Goal: Information Seeking & Learning: Learn about a topic

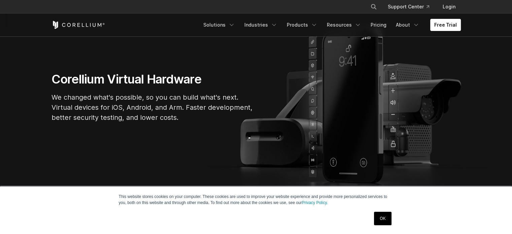
click at [392, 219] on div "OK" at bounding box center [382, 218] width 21 height 17
click at [383, 220] on link "OK" at bounding box center [382, 218] width 17 height 13
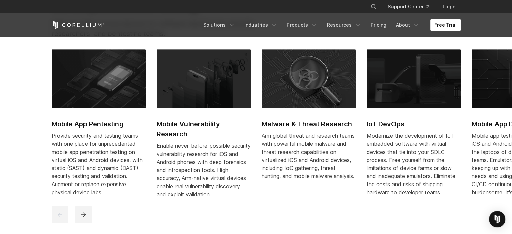
scroll to position [297, 0]
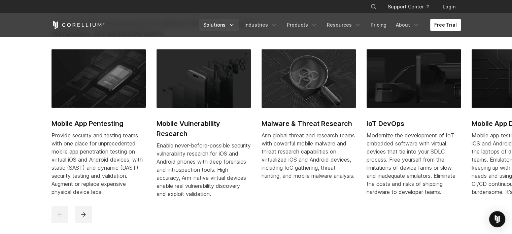
click at [228, 27] on link "Solutions" at bounding box center [219, 25] width 40 height 12
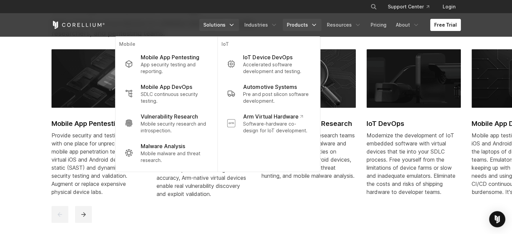
click at [300, 21] on link "Products" at bounding box center [302, 25] width 39 height 12
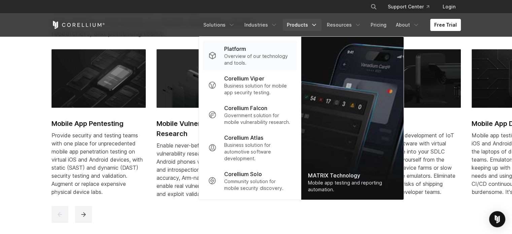
click at [268, 59] on p "Overview of our technology and tools." at bounding box center [257, 59] width 67 height 13
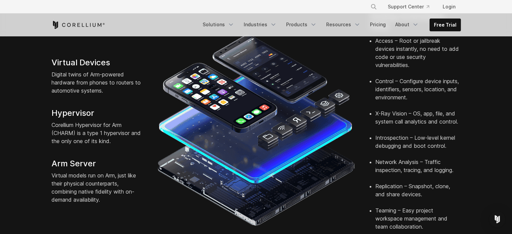
scroll to position [191, 0]
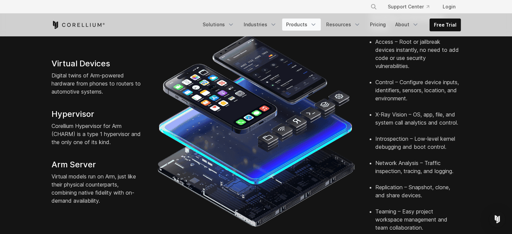
click at [302, 28] on link "Products" at bounding box center [301, 25] width 39 height 12
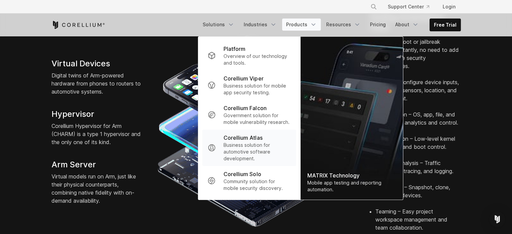
click at [265, 152] on p "Business solution for automotive software development." at bounding box center [256, 152] width 67 height 20
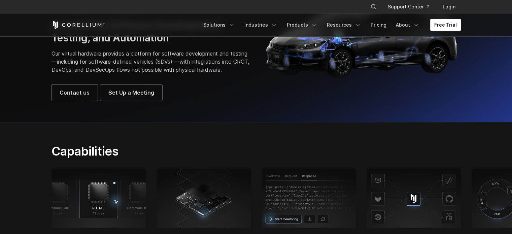
scroll to position [47, 0]
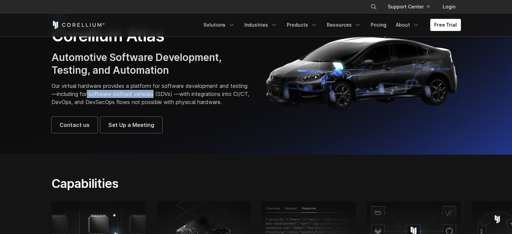
drag, startPoint x: 105, startPoint y: 94, endPoint x: 172, endPoint y: 95, distance: 67.3
click at [172, 95] on p "Our virtual hardware provides a platform for software development and testing—i…" at bounding box center [150, 94] width 198 height 24
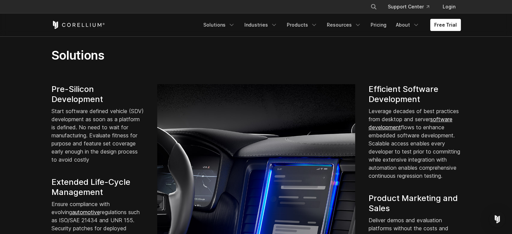
scroll to position [454, 0]
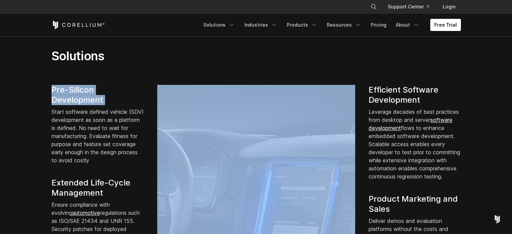
drag, startPoint x: 51, startPoint y: 122, endPoint x: 268, endPoint y: 46, distance: 229.3
click at [268, 46] on section "Solutions Pre-Silicon Development Start software defined vehicle (SDV) developm…" at bounding box center [256, 209] width 512 height 365
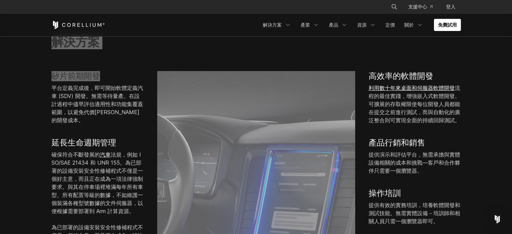
scroll to position [393, 0]
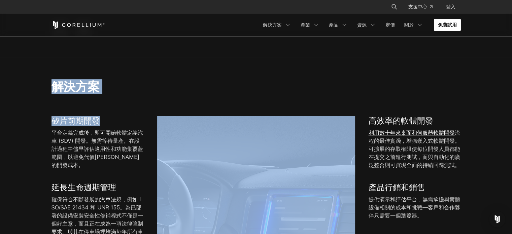
click at [284, 79] on h2 "解決方案" at bounding box center [185, 86] width 268 height 15
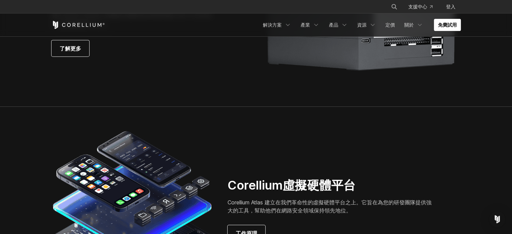
scroll to position [1614, 0]
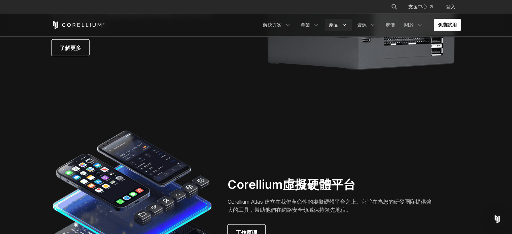
click at [337, 25] on font "產品" at bounding box center [333, 25] width 9 height 6
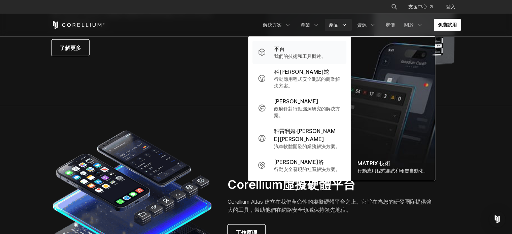
click at [299, 60] on link "平台 我們的技術和工具概述。" at bounding box center [299, 52] width 94 height 23
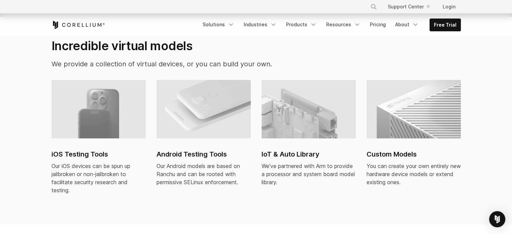
scroll to position [457, 0]
click at [285, 59] on p "We provide a collection of virtual devices, or you can build your own." at bounding box center [185, 64] width 268 height 10
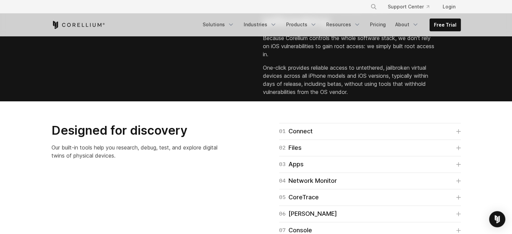
scroll to position [960, 0]
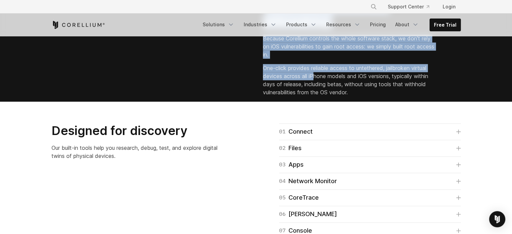
drag, startPoint x: 264, startPoint y: 78, endPoint x: 315, endPoint y: 148, distance: 85.9
click at [315, 96] on div "Instant, seamless iOS jailbreaking Because Corellium controls the whole softwar…" at bounding box center [357, 48] width 188 height 98
click at [315, 96] on p "One-click provides reliable access to untethered, jailbroken virtual devices ac…" at bounding box center [349, 80] width 172 height 32
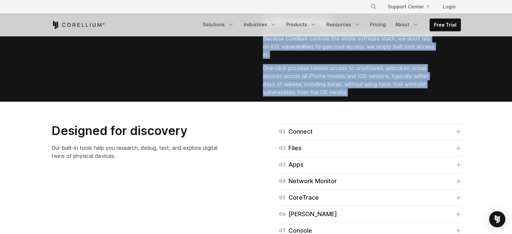
drag, startPoint x: 260, startPoint y: 111, endPoint x: 350, endPoint y: 170, distance: 107.0
click at [350, 102] on div "Instant, seamless iOS jailbreaking Because Corellium controls the whole softwar…" at bounding box center [361, 50] width 211 height 103
click at [332, 96] on p "One-click provides reliable access to untethered, jailbroken virtual devices ac…" at bounding box center [349, 80] width 172 height 32
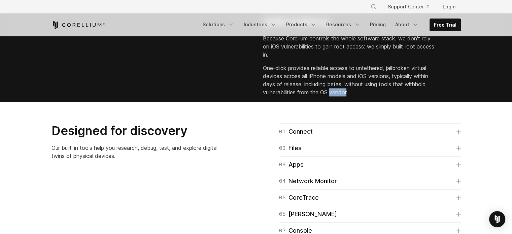
click at [332, 96] on p "One-click provides reliable access to untethered, jailbroken virtual devices ac…" at bounding box center [349, 80] width 172 height 32
click at [358, 96] on p "One-click provides reliable access to untethered, jailbroken virtual devices ac…" at bounding box center [349, 80] width 172 height 32
drag, startPoint x: 358, startPoint y: 166, endPoint x: 262, endPoint y: 111, distance: 109.9
click at [263, 96] on div "Instant, seamless iOS jailbreaking Because Corellium controls the whole softwar…" at bounding box center [357, 48] width 188 height 98
click at [291, 102] on div "Instant, seamless iOS jailbreaking Because Corellium controls the whole softwar…" at bounding box center [256, 50] width 423 height 103
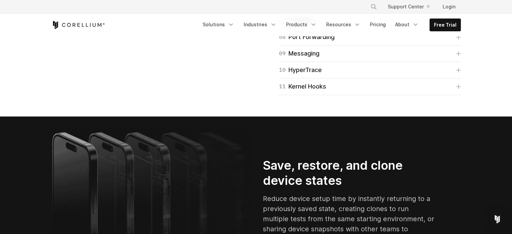
scroll to position [1170, 0]
